Goal: Feedback & Contribution: Submit feedback/report problem

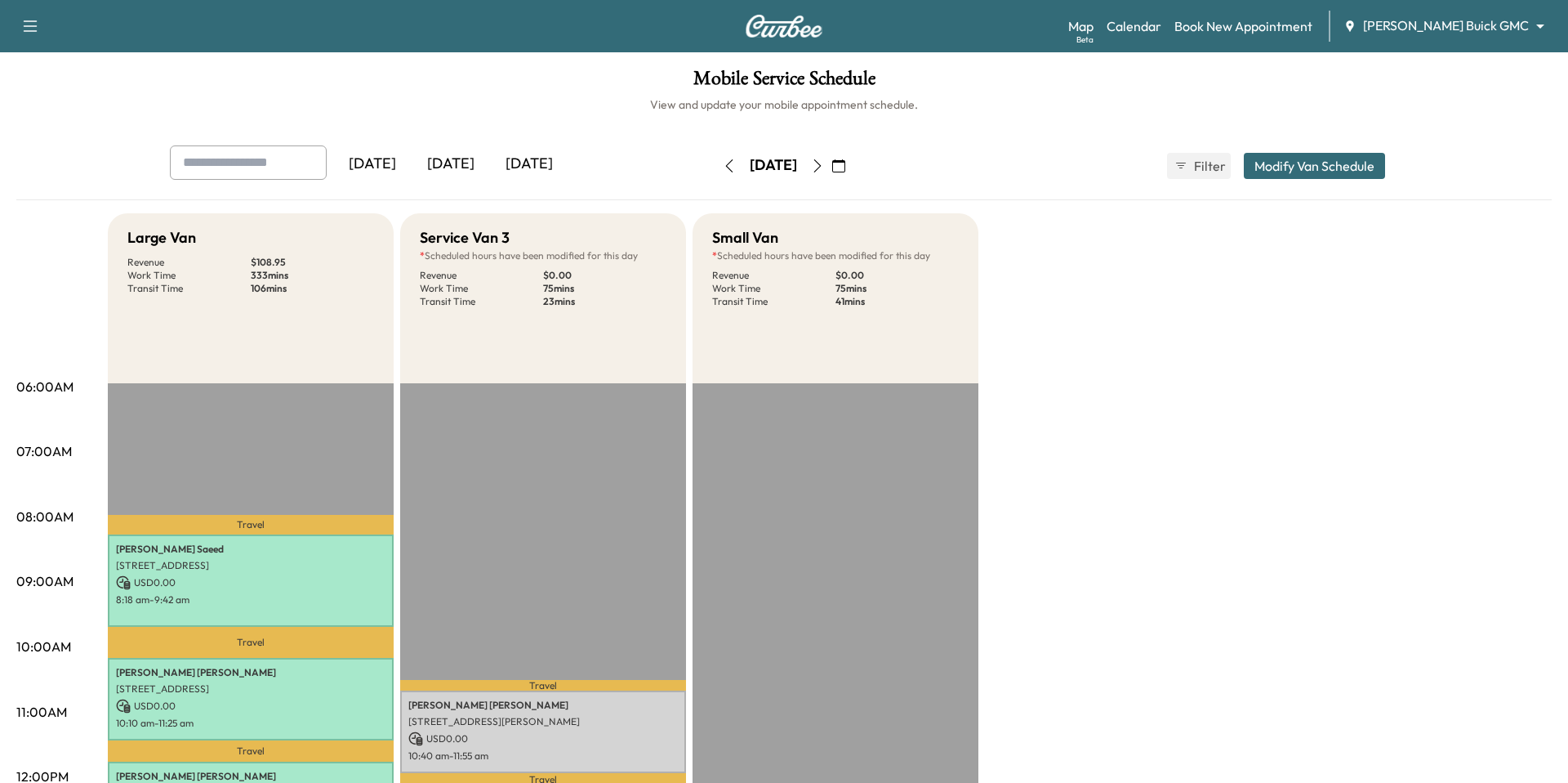
click at [41, 22] on button "button" at bounding box center [30, 26] width 34 height 26
click at [45, 50] on link "Support" at bounding box center [57, 55] width 61 height 19
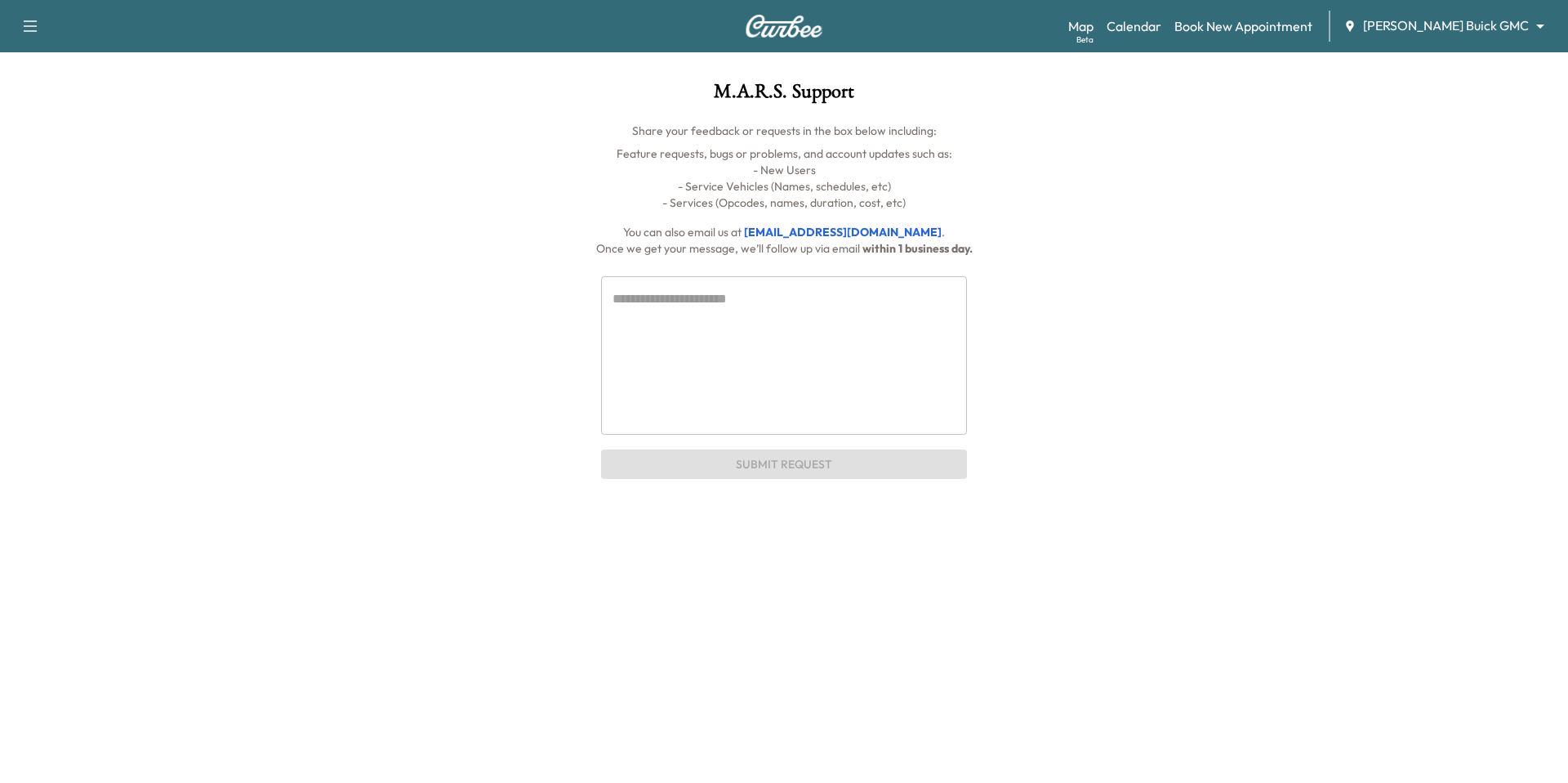
click at [38, 20] on icon "button" at bounding box center [29, 25] width 19 height 19
click at [204, 133] on p "Share your feedback or requests in the box below including:" at bounding box center [784, 130] width 1229 height 16
click at [30, 24] on icon "button" at bounding box center [29, 25] width 19 height 19
click at [671, 309] on textarea at bounding box center [784, 355] width 343 height 132
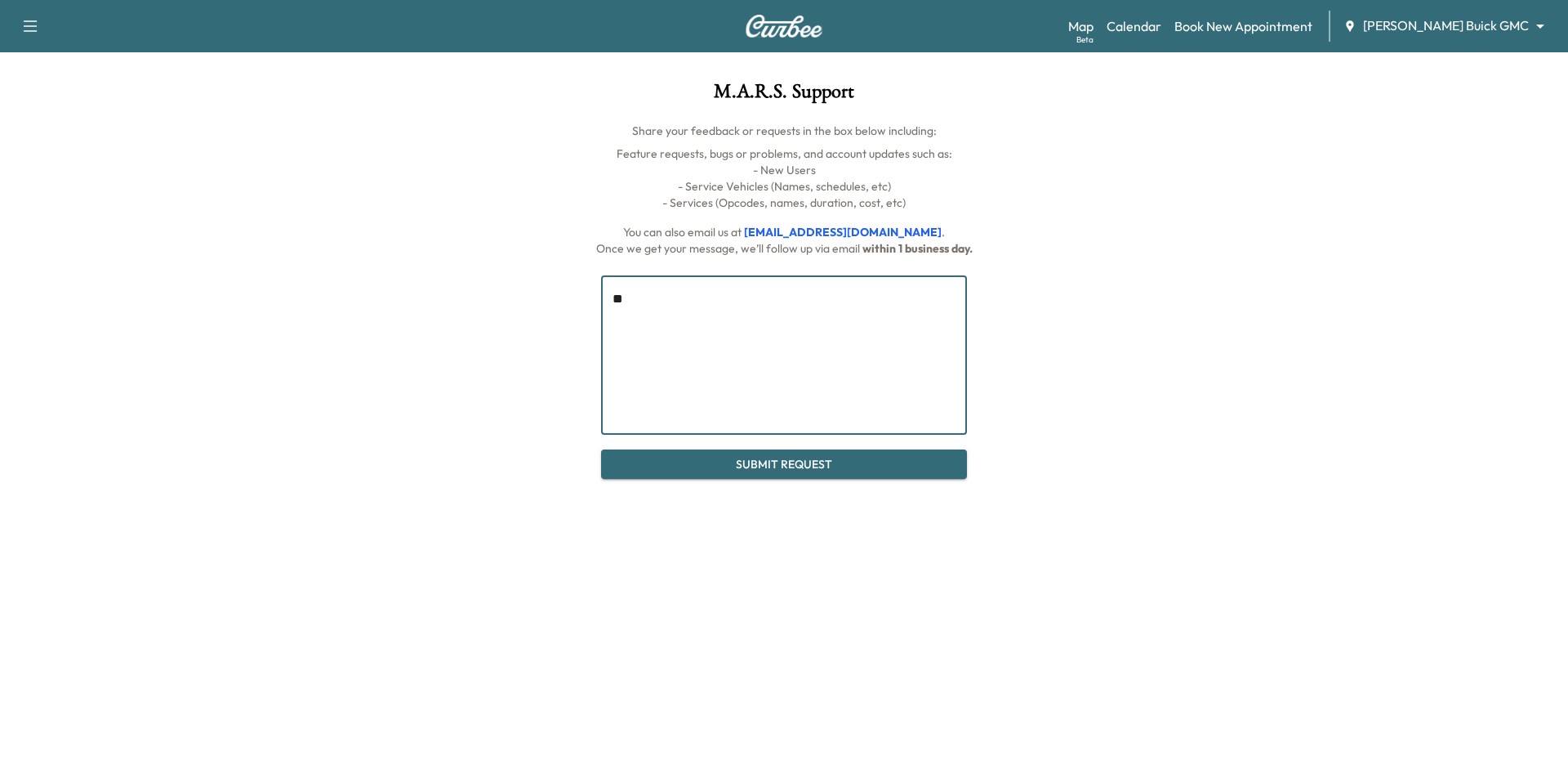
type textarea "*"
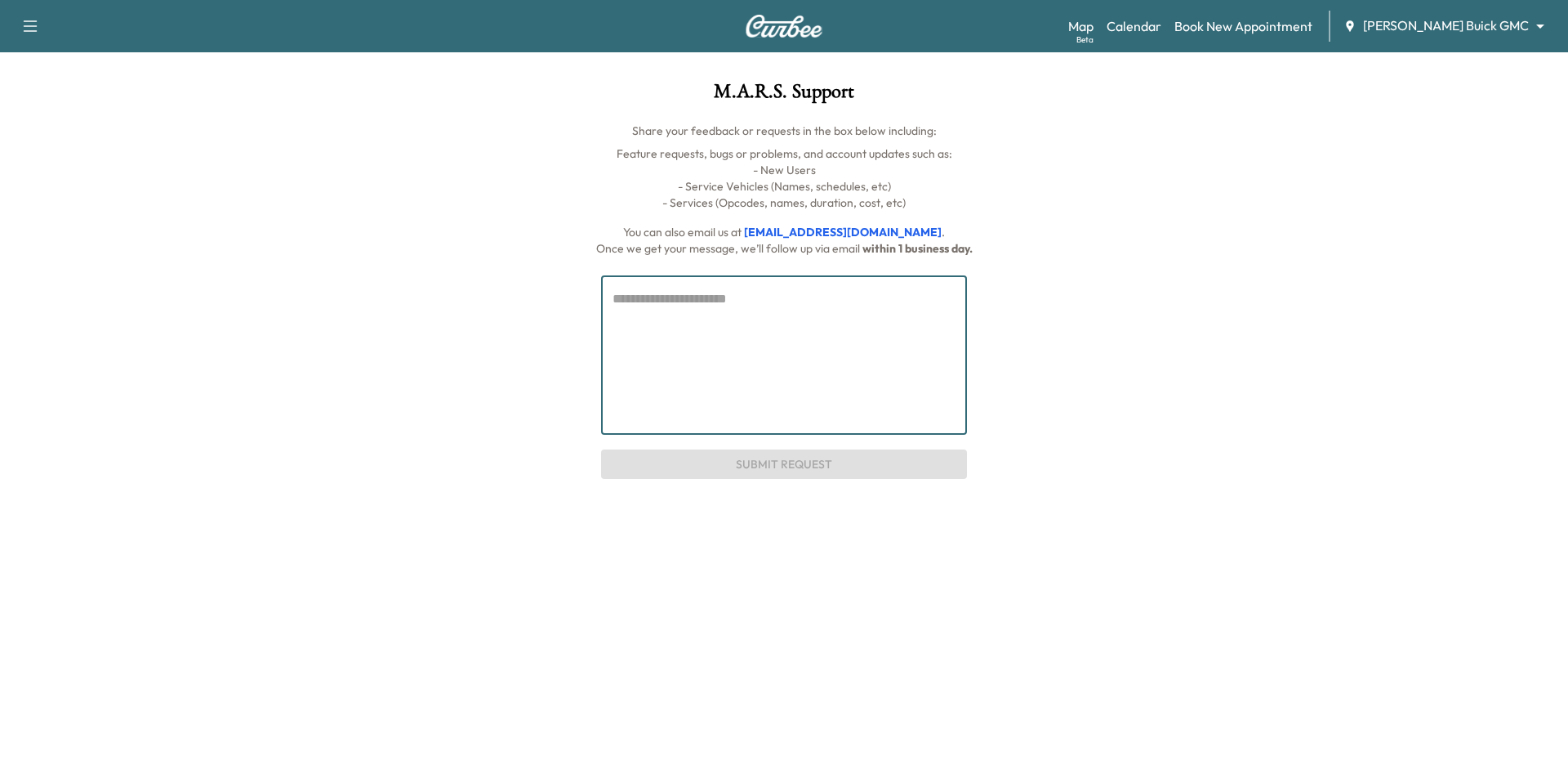
click at [1471, 24] on body "Support Log Out Map Beta Calendar Book New Appointment [PERSON_NAME] Buick GMC …" at bounding box center [784, 392] width 1568 height 783
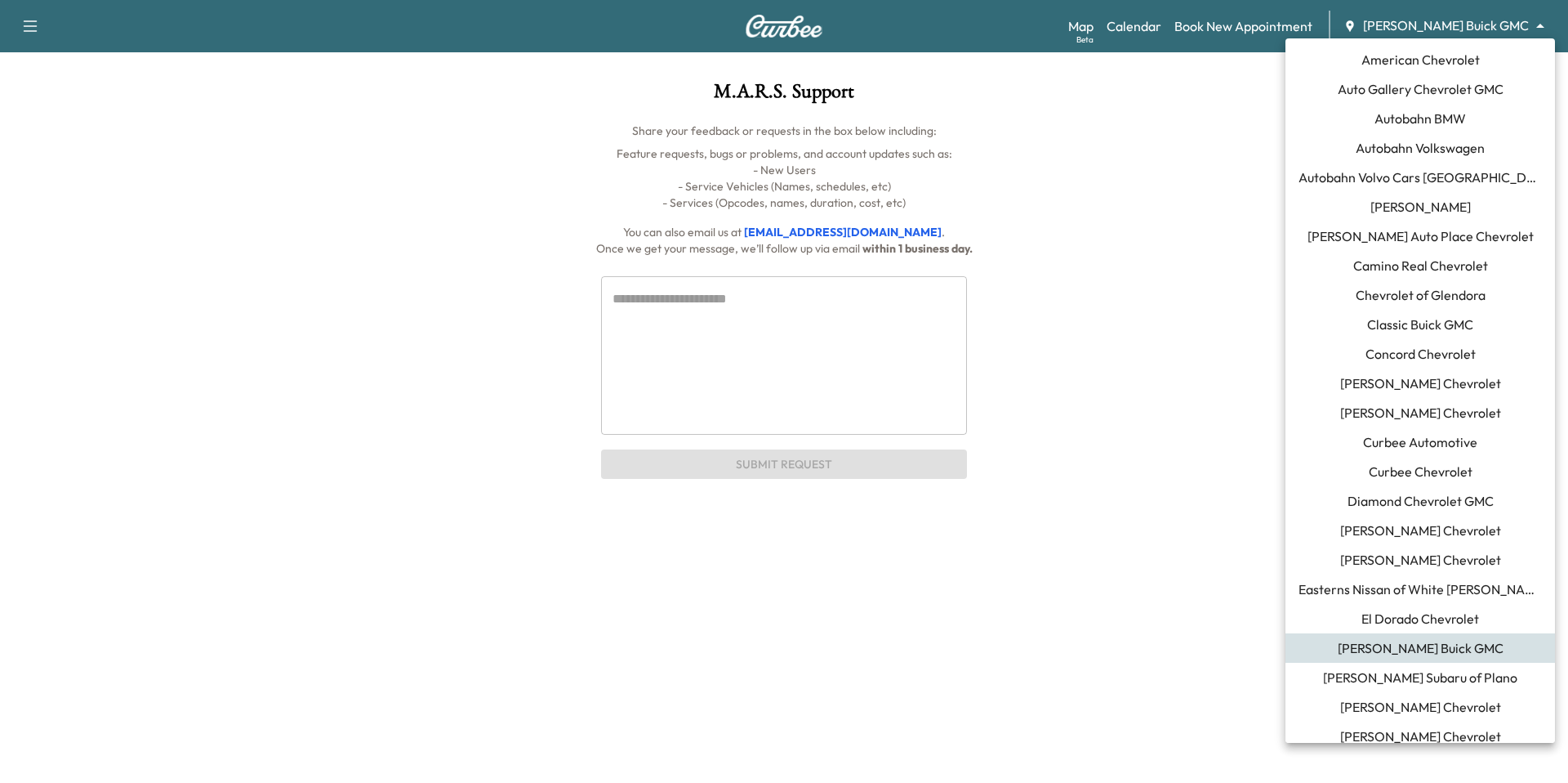
click at [1428, 434] on span "Curbee Automotive" at bounding box center [1420, 441] width 114 height 19
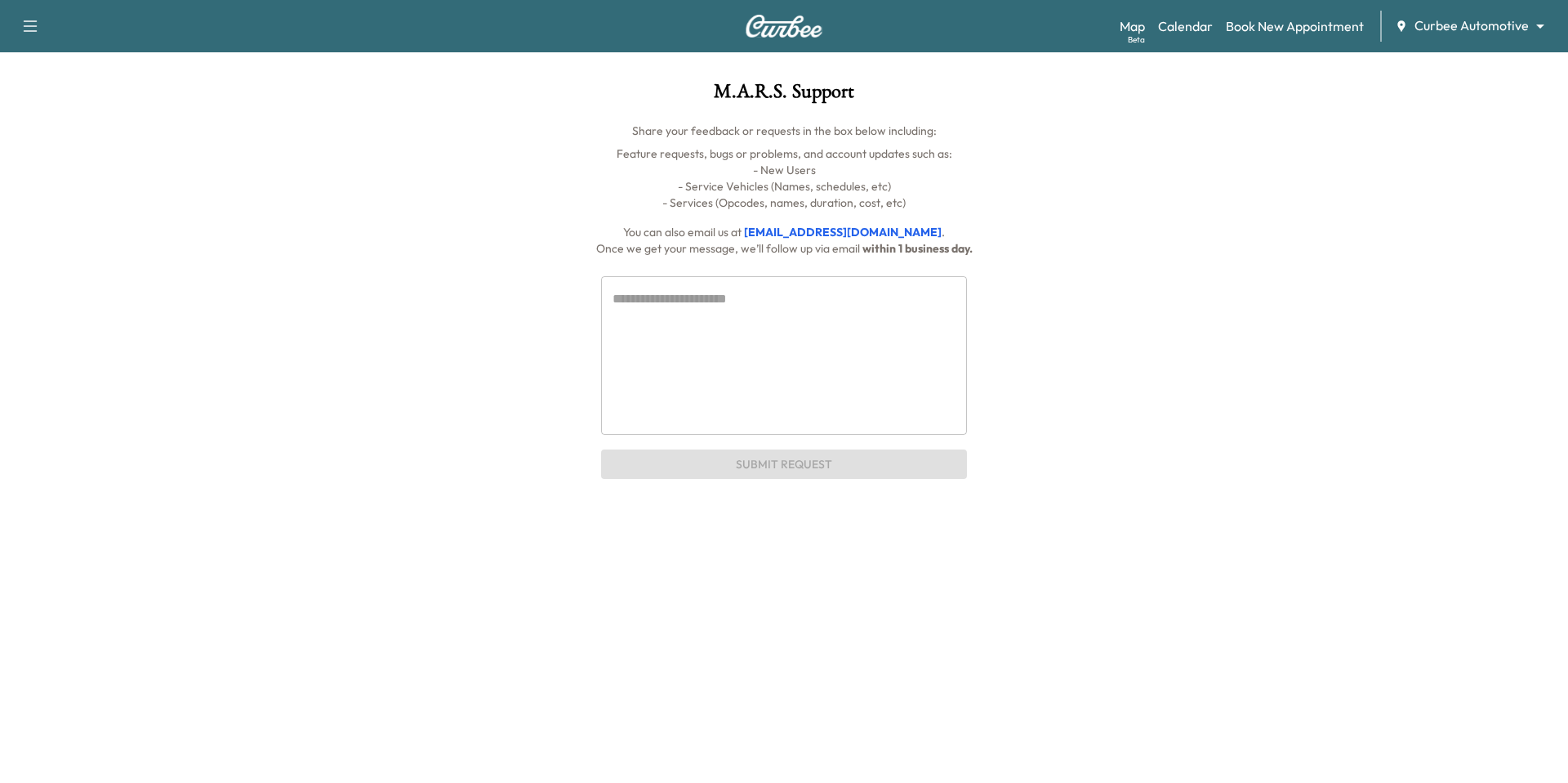
click at [38, 29] on icon "button" at bounding box center [29, 25] width 19 height 19
click at [44, 83] on button "Log Out" at bounding box center [57, 92] width 61 height 26
